Goal: Task Accomplishment & Management: Use online tool/utility

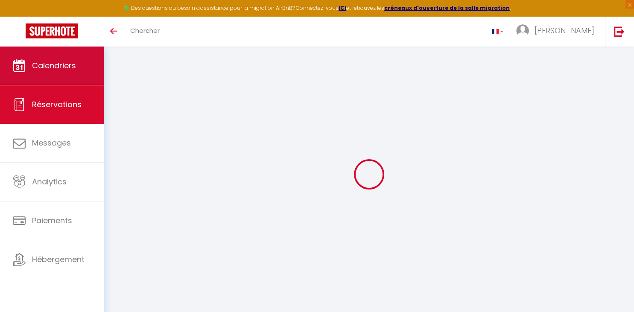
click at [70, 67] on span "Calendriers" at bounding box center [54, 65] width 44 height 11
click at [47, 67] on span "Calendriers" at bounding box center [54, 65] width 44 height 11
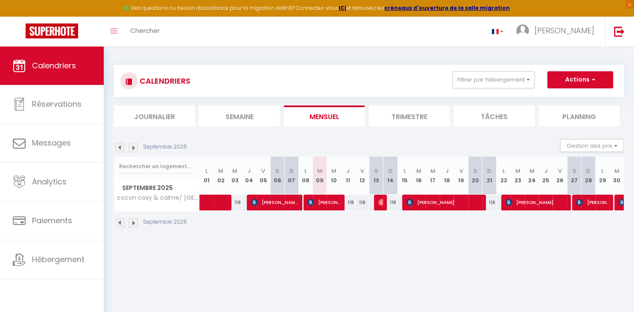
click at [134, 149] on img at bounding box center [132, 147] width 9 height 9
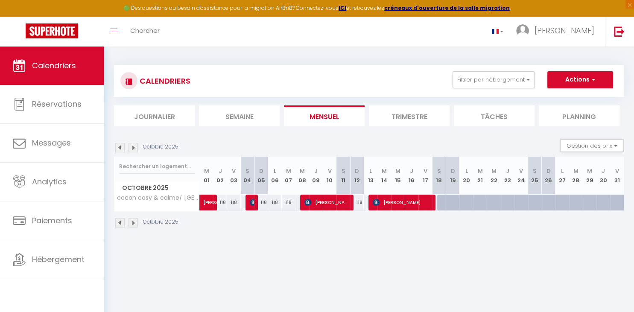
click at [118, 146] on img at bounding box center [119, 147] width 9 height 9
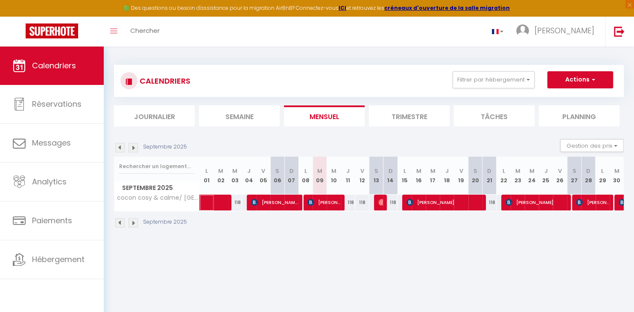
click at [217, 202] on span at bounding box center [228, 203] width 39 height 16
select select "OK"
select select "KO"
select select "0"
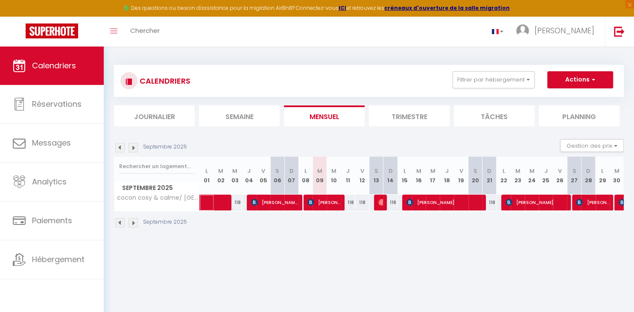
select select "1"
select select
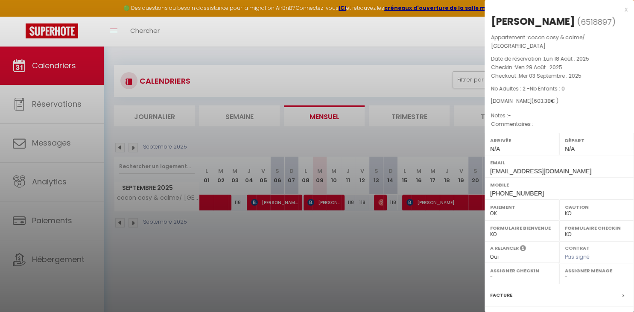
click at [217, 202] on div at bounding box center [317, 156] width 634 height 312
